Goal: Information Seeking & Learning: Learn about a topic

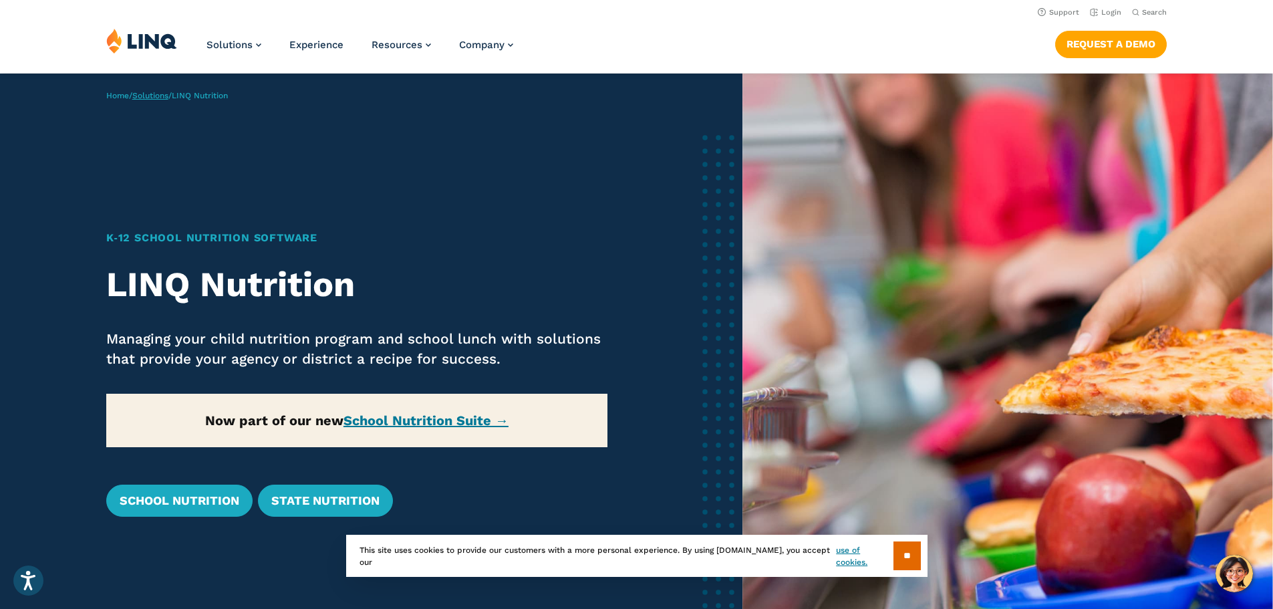
click at [151, 98] on link "Solutions" at bounding box center [150, 95] width 36 height 9
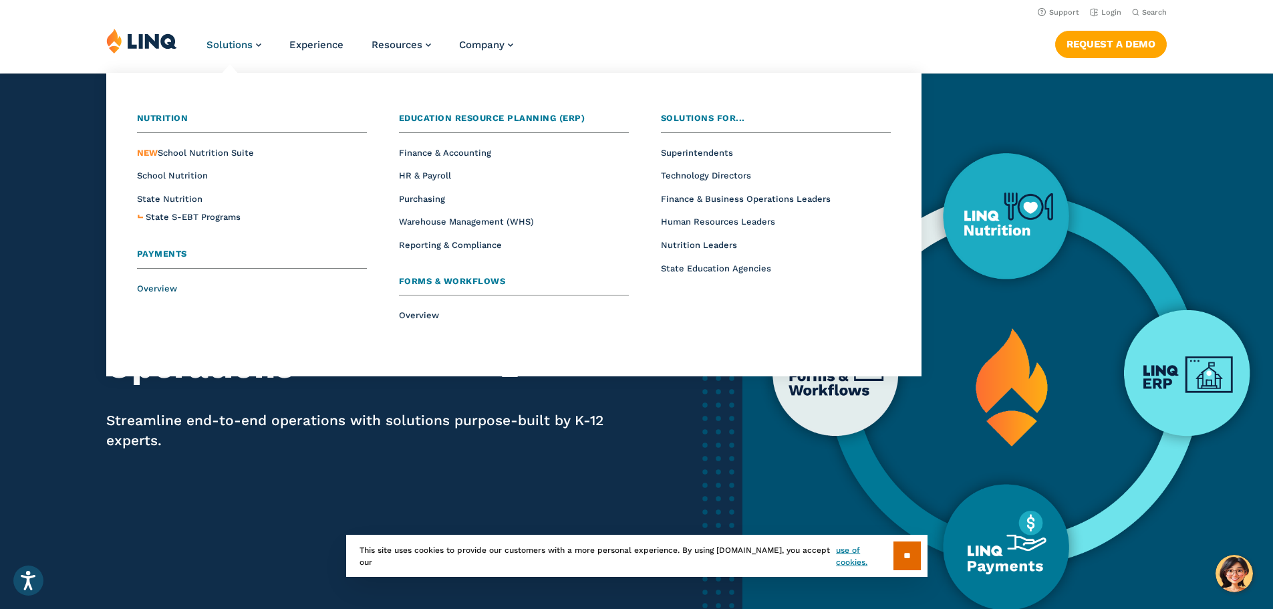
click at [148, 289] on span "Overview" at bounding box center [157, 288] width 40 height 10
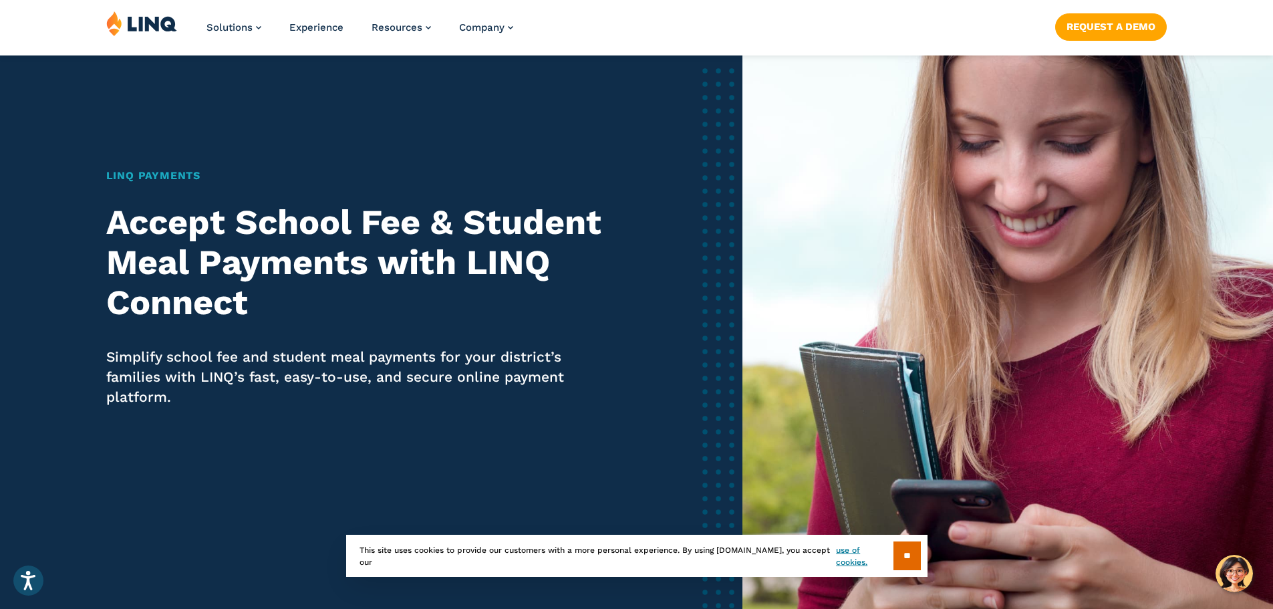
scroll to position [134, 0]
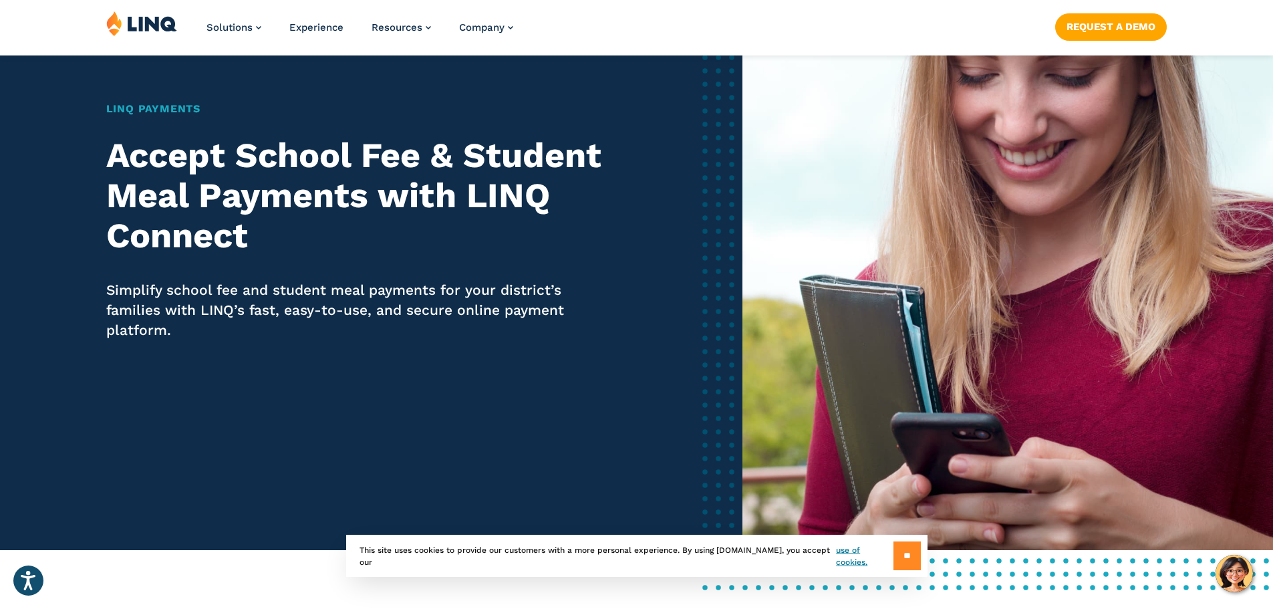
click at [904, 549] on input "**" at bounding box center [906, 555] width 27 height 29
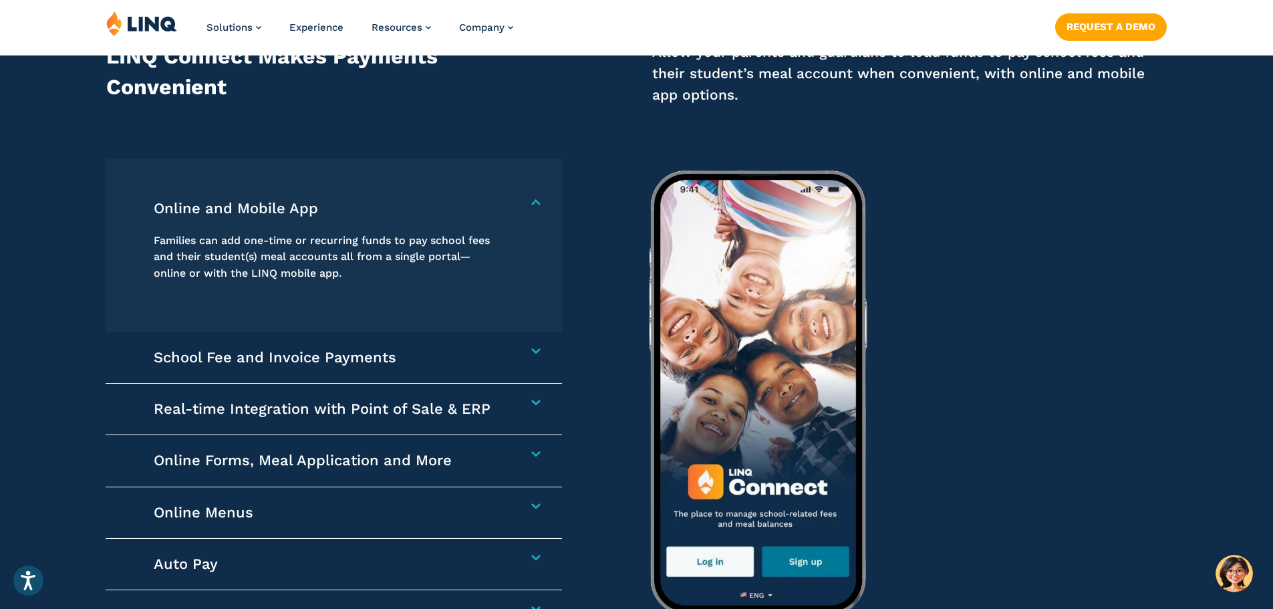
scroll to position [2004, 0]
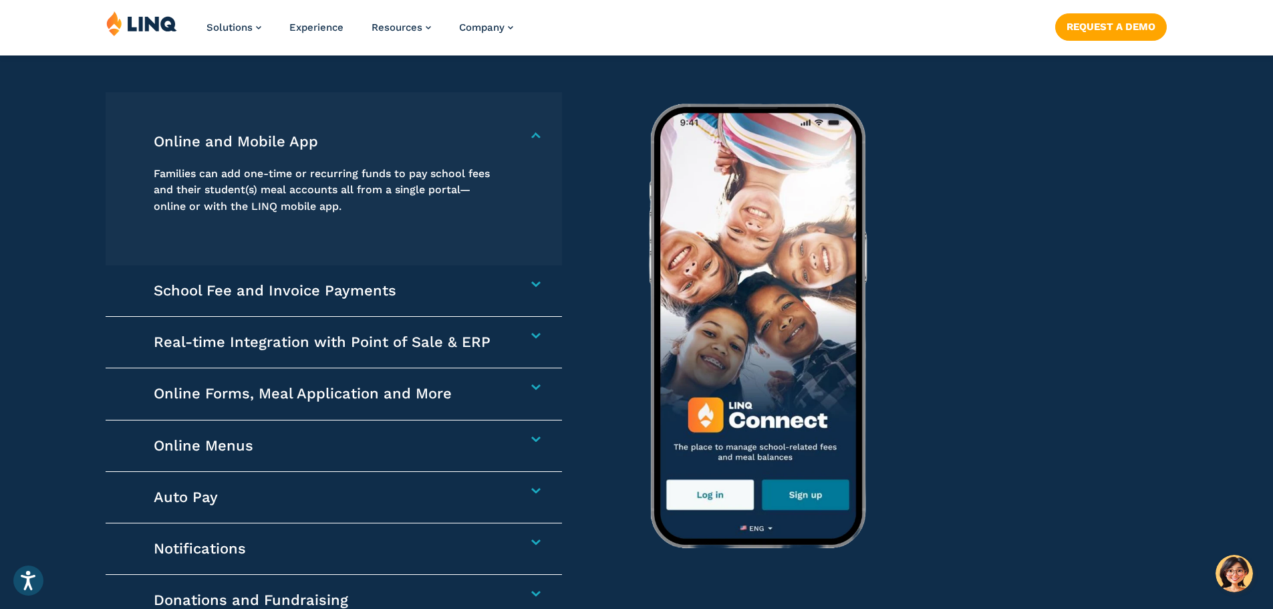
click at [500, 283] on h4 "School Fee and Invoice Payments" at bounding box center [327, 290] width 346 height 19
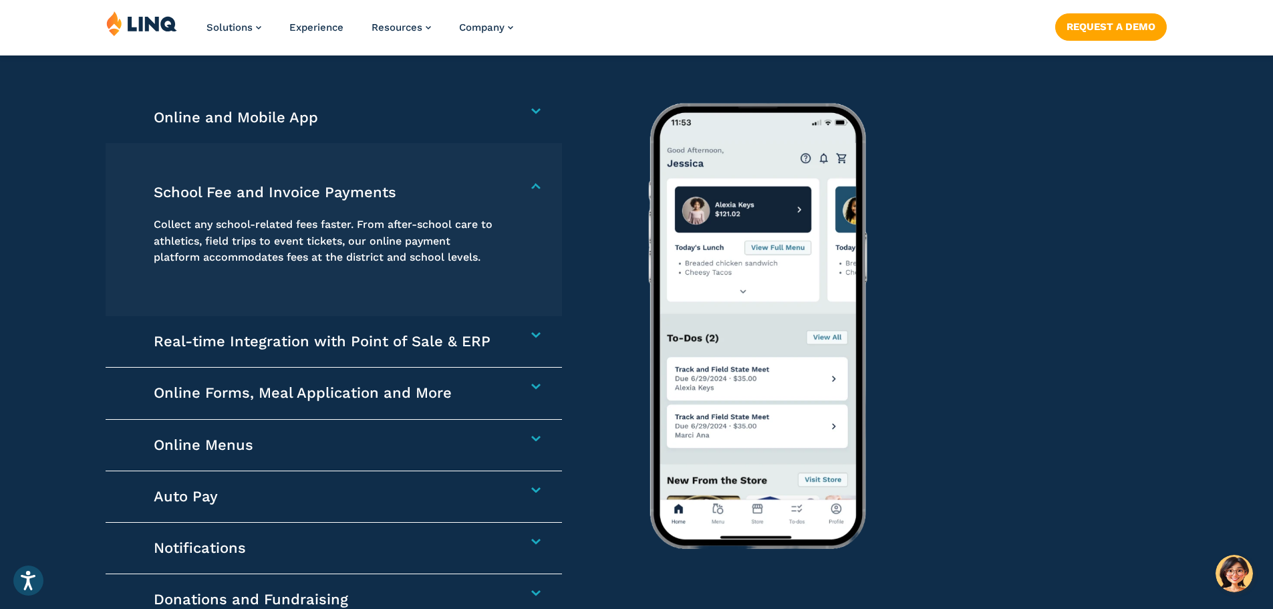
scroll to position [2071, 0]
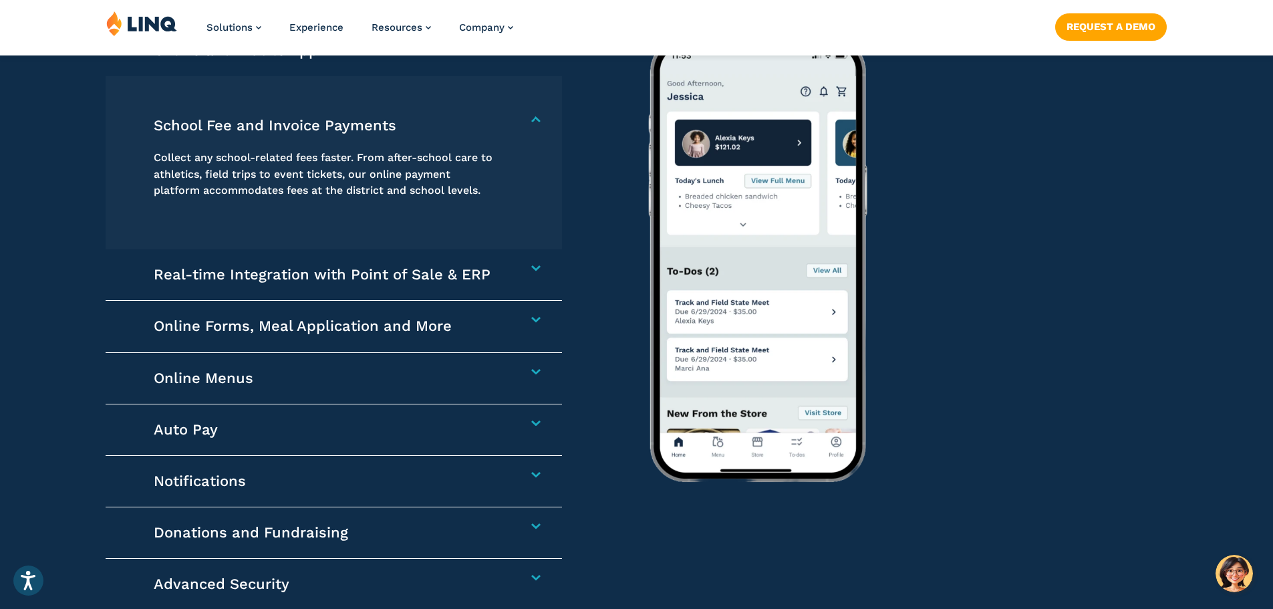
click at [534, 419] on div "Auto Pay Setting up Auto Pay saves families time and eliminates the hassle of m…" at bounding box center [334, 429] width 456 height 51
click at [500, 424] on h4 "Auto Pay" at bounding box center [327, 429] width 346 height 19
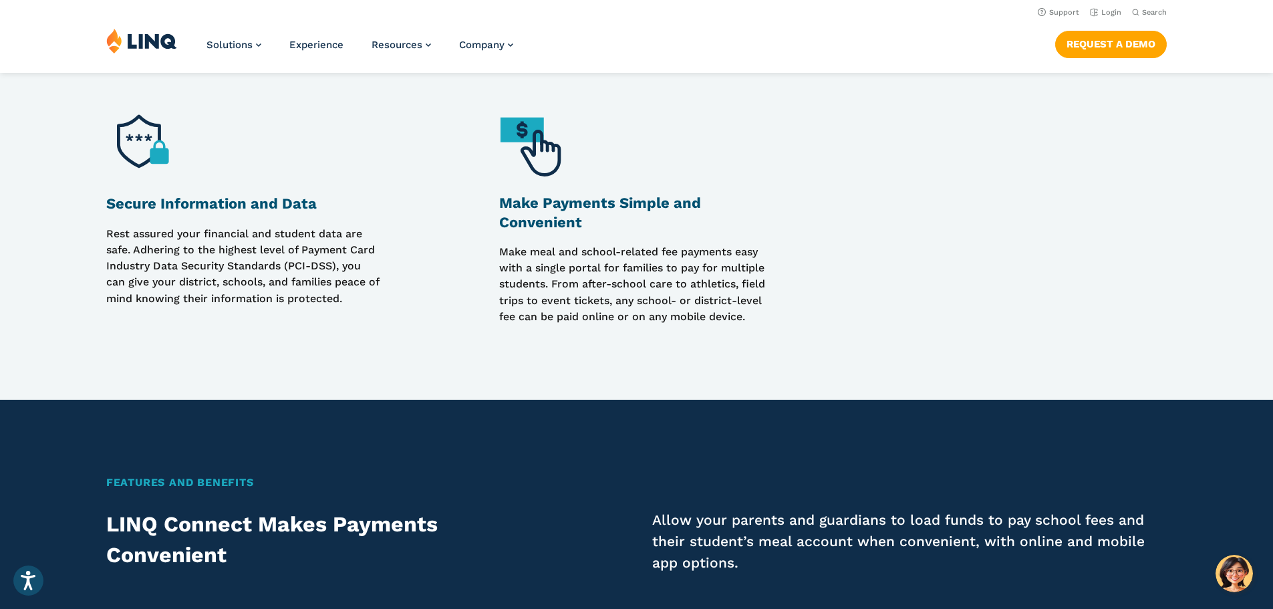
scroll to position [1203, 0]
